Goal: Task Accomplishment & Management: Complete application form

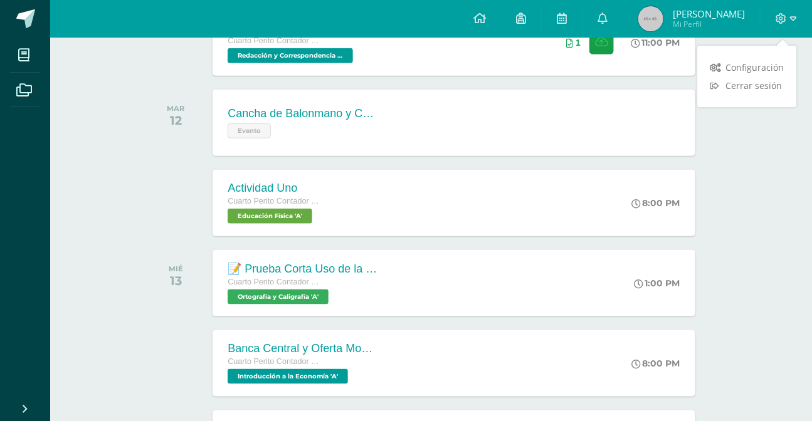
scroll to position [399, 0]
click at [740, 81] on span "Cerrar sesión" at bounding box center [753, 86] width 56 height 12
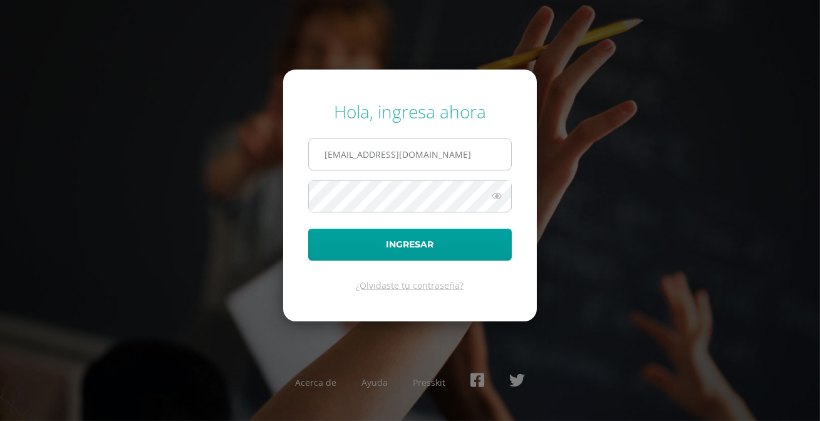
click at [448, 150] on input "2021326@laestrella.edu.gt" at bounding box center [410, 154] width 202 height 31
click at [446, 164] on input "2021326@laestrella.edu.gt" at bounding box center [410, 154] width 202 height 31
click at [452, 155] on input "2021326@laestrella.edu.gt" at bounding box center [410, 154] width 202 height 31
click at [452, 156] on input "2021326@laestrella.edu.gt" at bounding box center [410, 154] width 202 height 31
click at [464, 156] on input "2021326@laestrella.edu.gt" at bounding box center [410, 154] width 202 height 31
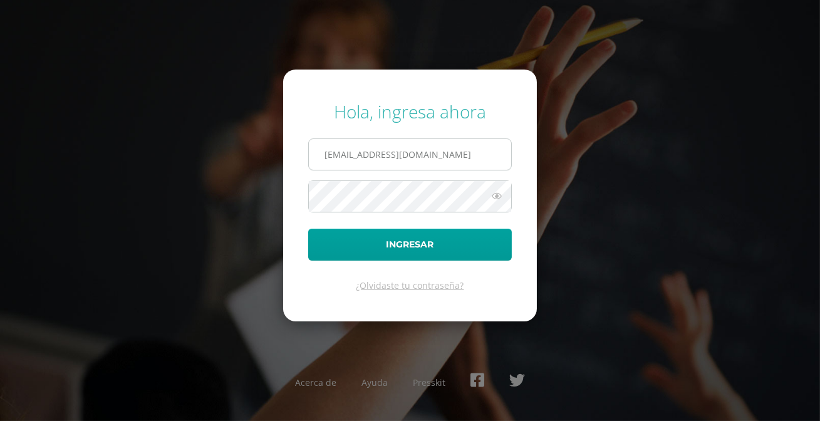
type input "2021020@laestrella.edu.gt"
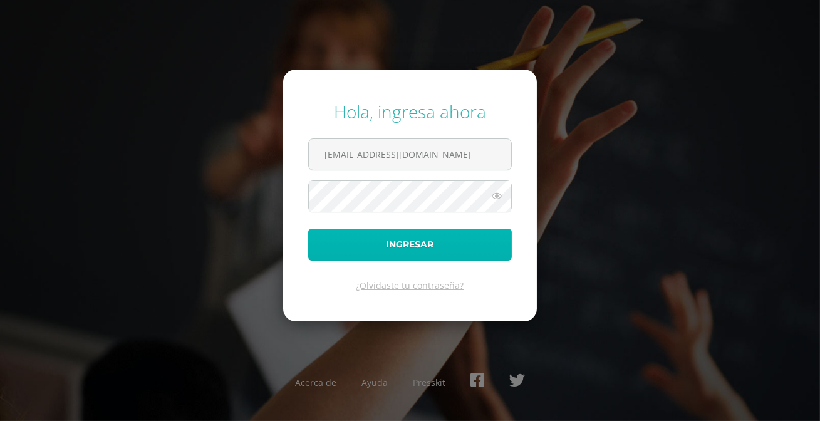
click at [411, 244] on button "Ingresar" at bounding box center [410, 245] width 204 height 32
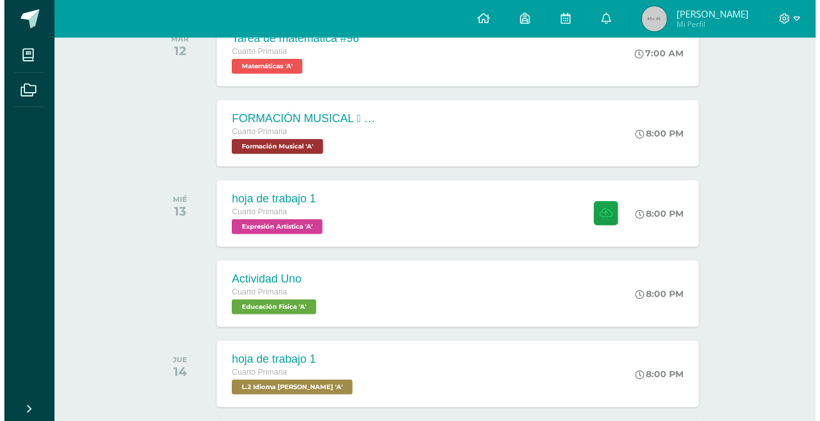
scroll to position [285, 0]
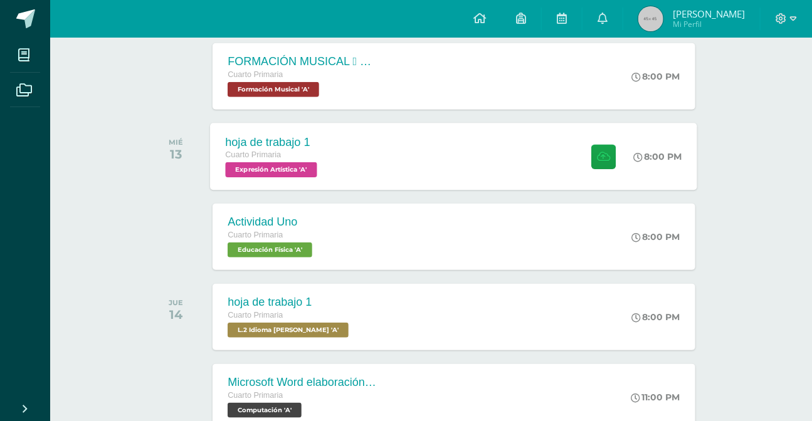
click at [299, 176] on span "Expresión Artística 'A'" at bounding box center [272, 169] width 92 height 15
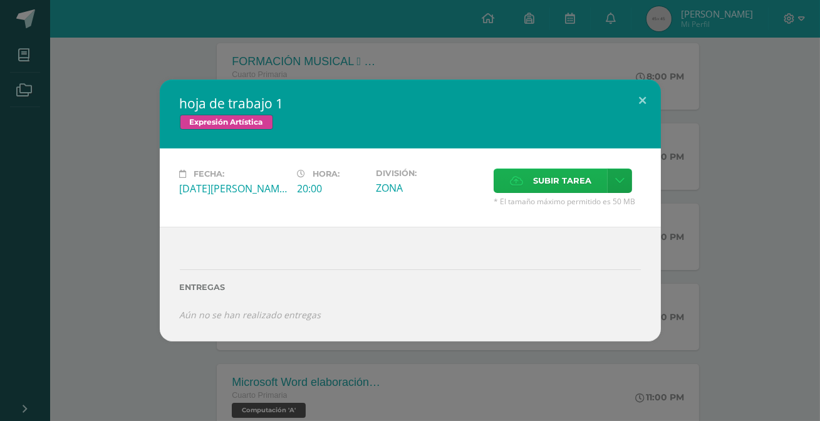
click at [591, 170] on label "Subir tarea" at bounding box center [551, 181] width 114 height 24
click at [0, 0] on input "Subir tarea" at bounding box center [0, 0] width 0 height 0
